Goal: Task Accomplishment & Management: Manage account settings

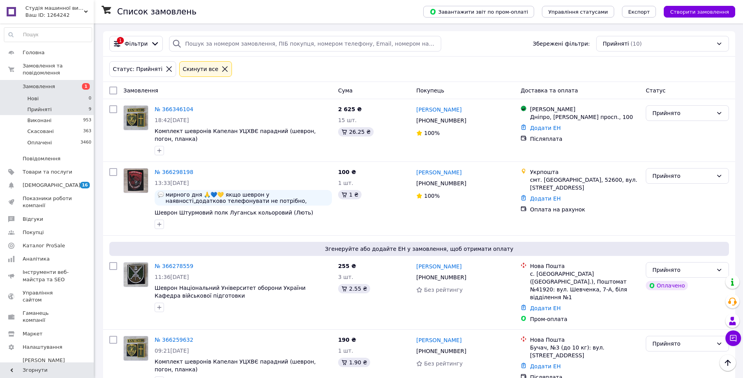
scroll to position [883, 0]
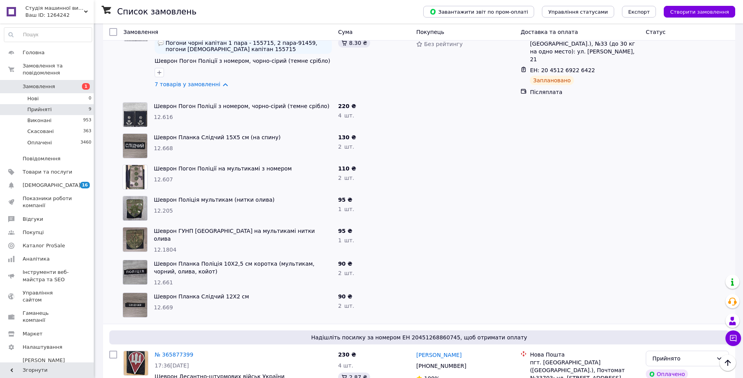
click at [32, 106] on span "Прийняті" at bounding box center [39, 109] width 24 height 7
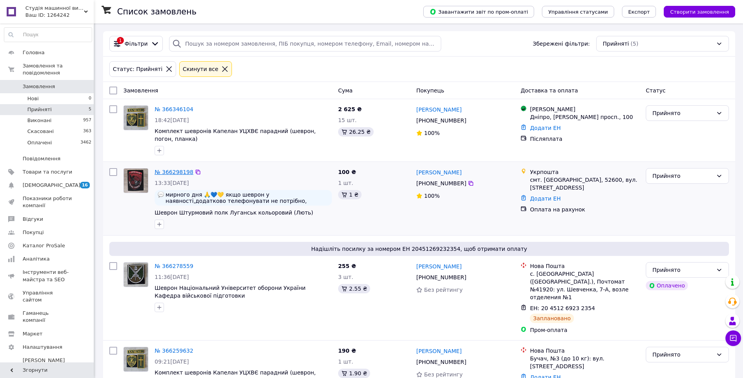
click at [171, 174] on link "№ 366298198" at bounding box center [174, 172] width 39 height 6
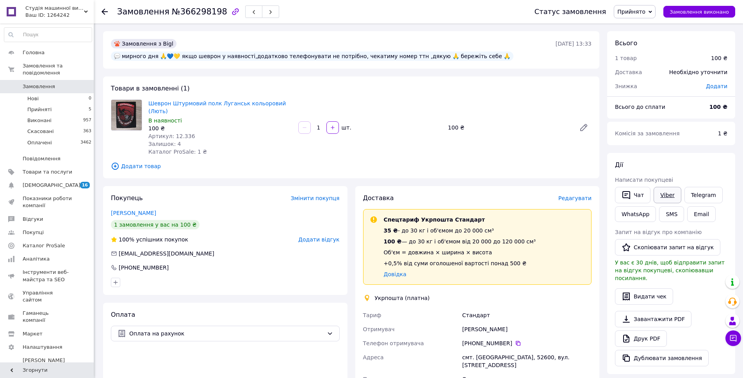
click at [656, 196] on link "Viber" at bounding box center [667, 195] width 27 height 16
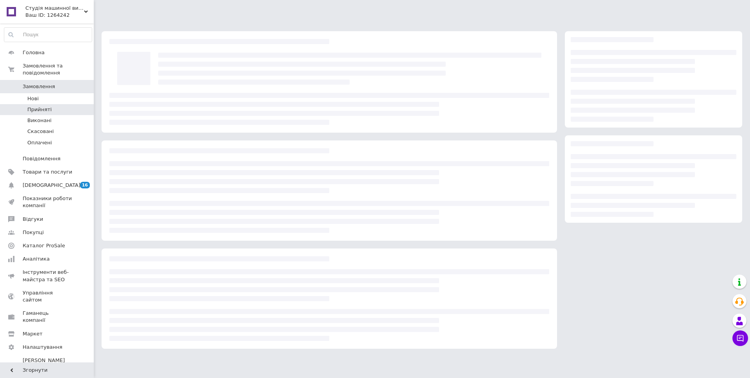
click at [35, 106] on span "Прийняті" at bounding box center [39, 109] width 24 height 7
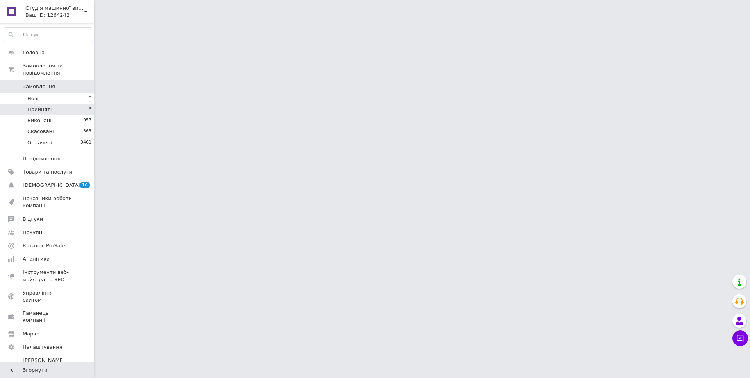
click at [84, 104] on li "Прийняті 6" at bounding box center [48, 109] width 96 height 11
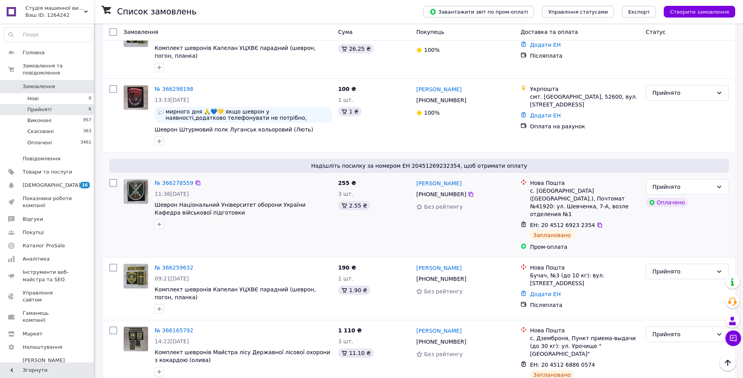
scroll to position [178, 0]
click at [176, 86] on link "№ 366298198" at bounding box center [174, 89] width 39 height 6
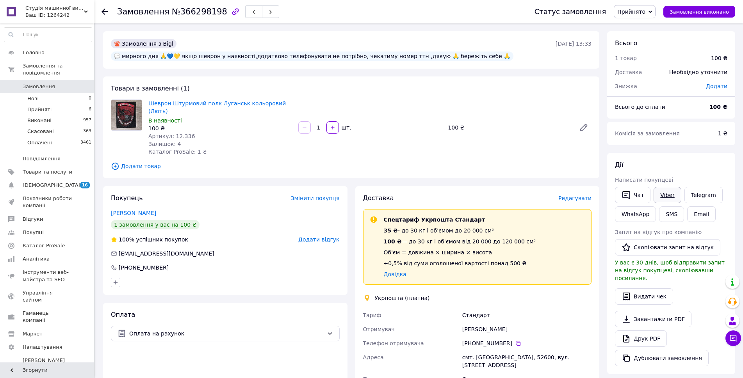
click at [662, 194] on link "Viber" at bounding box center [667, 195] width 27 height 16
